Goal: Task Accomplishment & Management: Complete application form

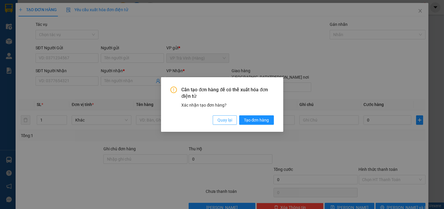
click at [230, 120] on span "Quay lại" at bounding box center [224, 120] width 15 height 6
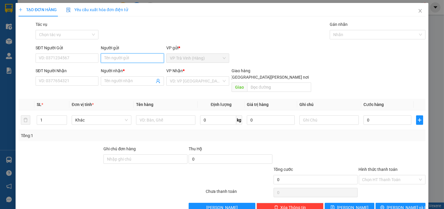
click at [105, 58] on input "Người gửi" at bounding box center [132, 57] width 63 height 9
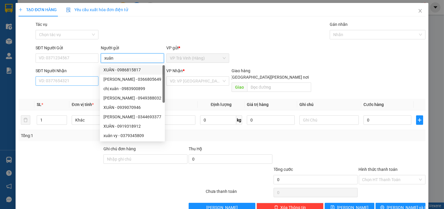
type input "xuân"
click at [81, 80] on input "SĐT Người Nhận" at bounding box center [67, 80] width 63 height 9
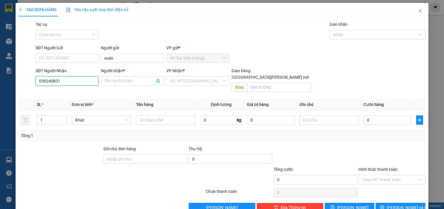
type input "0382408318"
click at [78, 96] on div "0382408318 - [PERSON_NAME]" at bounding box center [68, 93] width 58 height 6
type input "chú kiên"
type input "25.000"
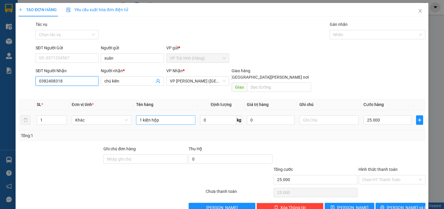
type input "0382408318"
click at [163, 117] on input "1 kiện hộp" at bounding box center [166, 119] width 60 height 9
type input "1 bao xanh"
click at [383, 115] on input "25.000" at bounding box center [388, 119] width 48 height 9
type input "6"
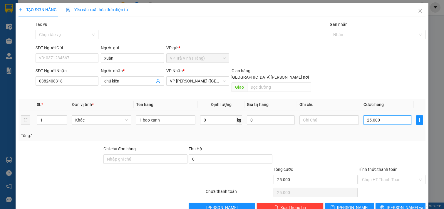
type input "6"
type input "60"
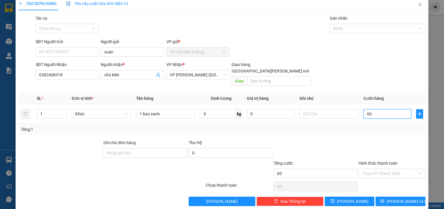
scroll to position [8, 0]
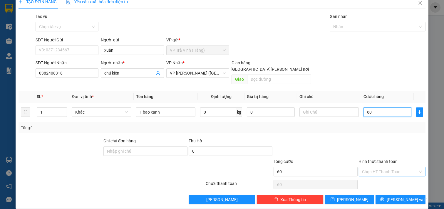
type input "60"
type input "60.000"
click at [377, 168] on input "Hình thức thanh toán" at bounding box center [390, 172] width 56 height 9
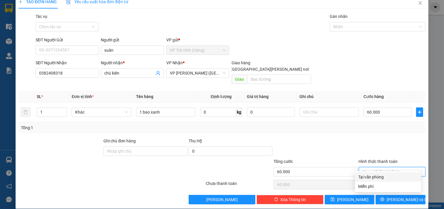
click at [379, 178] on div "Tại văn phòng" at bounding box center [388, 177] width 59 height 6
type input "0"
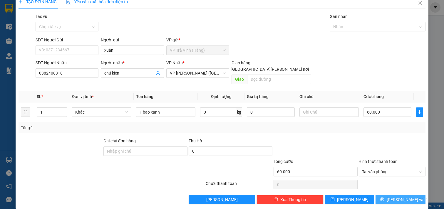
click at [384, 197] on button "[PERSON_NAME] và In" at bounding box center [401, 199] width 50 height 9
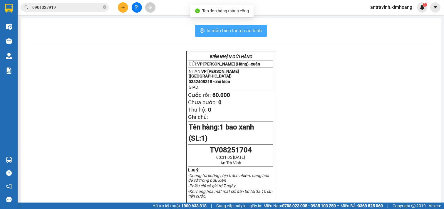
click at [258, 31] on span "In mẫu biên lai tự cấu hình" at bounding box center [234, 30] width 55 height 7
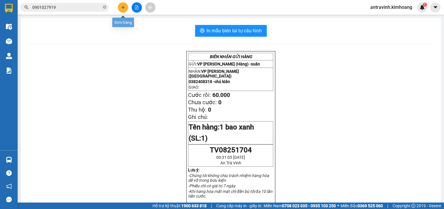
click at [121, 7] on icon "plus" at bounding box center [123, 7] width 4 height 4
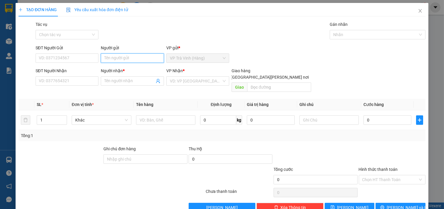
click at [125, 57] on input "Người gửi" at bounding box center [132, 57] width 63 height 9
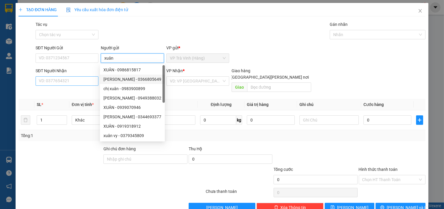
type input "xuân"
click at [89, 84] on input "SĐT Người Nhận" at bounding box center [67, 80] width 63 height 9
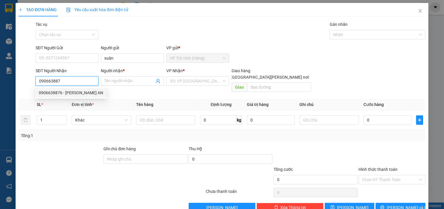
click at [87, 91] on div "0906638876 - [PERSON_NAME] AN" at bounding box center [71, 93] width 64 height 6
type input "0906638876"
type input "ANH AN"
type input "30.000"
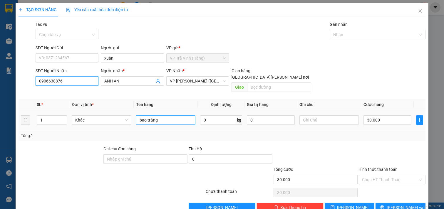
type input "0906638876"
click at [162, 116] on input "bao trắng" at bounding box center [166, 119] width 60 height 9
type input "b"
type input "1 hộp"
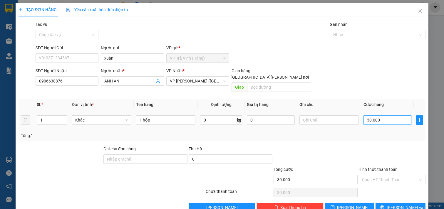
click at [388, 116] on input "30.000" at bounding box center [388, 119] width 48 height 9
type input "2"
type input "20"
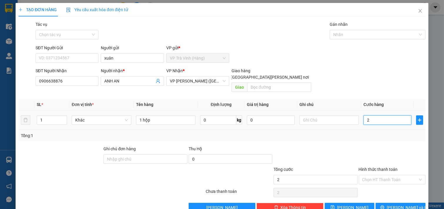
type input "20"
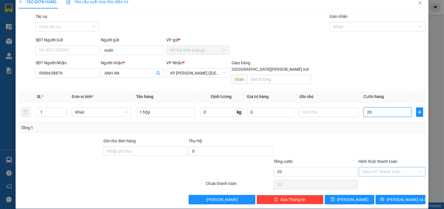
type input "20"
type input "20.000"
click at [389, 168] on input "Hình thức thanh toán" at bounding box center [390, 172] width 56 height 9
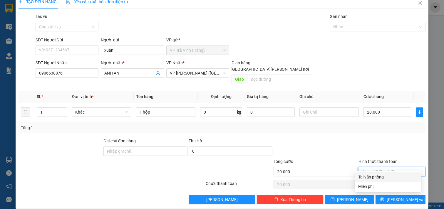
click at [388, 175] on div "Tại văn phòng" at bounding box center [388, 177] width 59 height 6
type input "0"
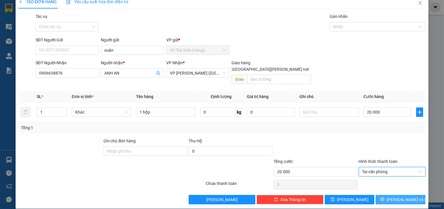
click at [390, 195] on button "[PERSON_NAME] và In" at bounding box center [401, 199] width 50 height 9
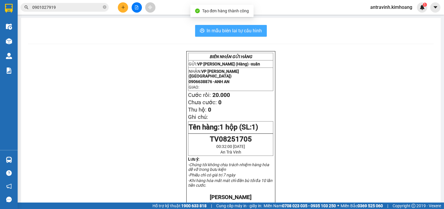
click at [261, 30] on button "In mẫu biên lai tự cấu hình" at bounding box center [231, 31] width 72 height 12
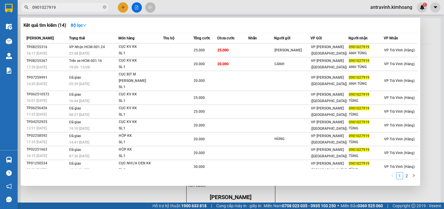
click at [74, 10] on input "0901027919" at bounding box center [66, 7] width 69 height 6
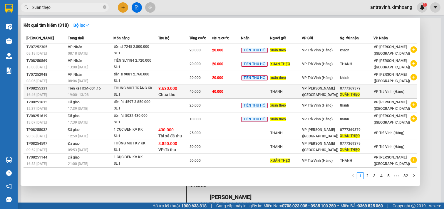
type input "xuân thẹo"
click at [241, 93] on td "40.000" at bounding box center [226, 92] width 29 height 14
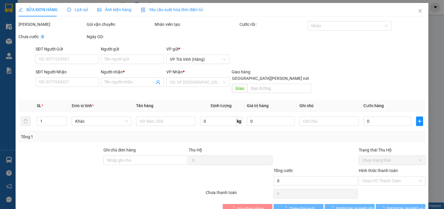
type input "THANH"
type input "0777369379"
type input "XUÂN THẸO"
type input "3.630.000"
type input "40.000"
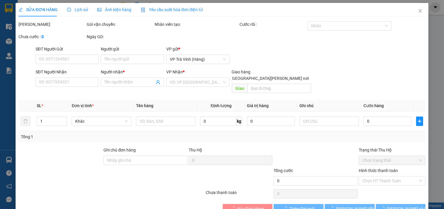
type input "40.000"
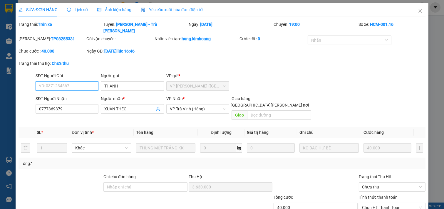
scroll to position [30, 0]
